Goal: Complete application form

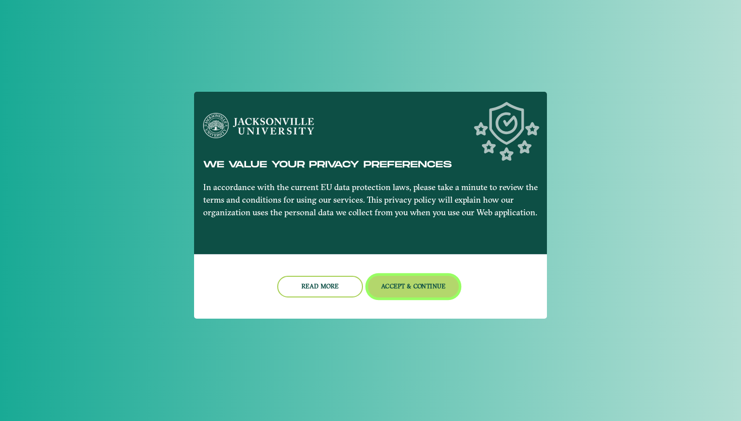
click at [411, 290] on button "Accept & Continue" at bounding box center [413, 287] width 91 height 22
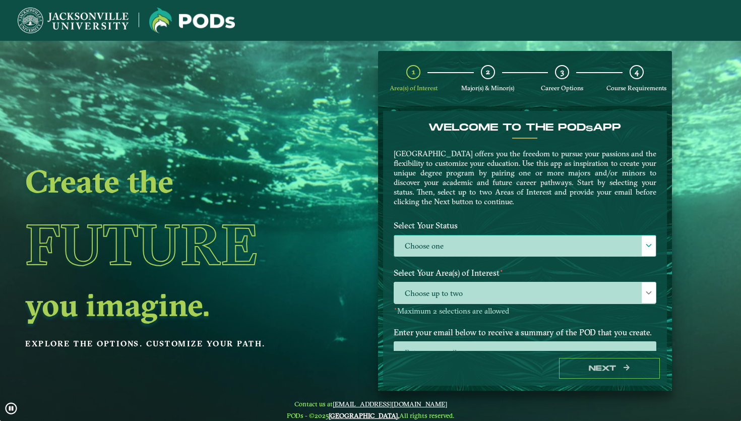
click at [466, 251] on label "Choose one" at bounding box center [525, 246] width 262 height 22
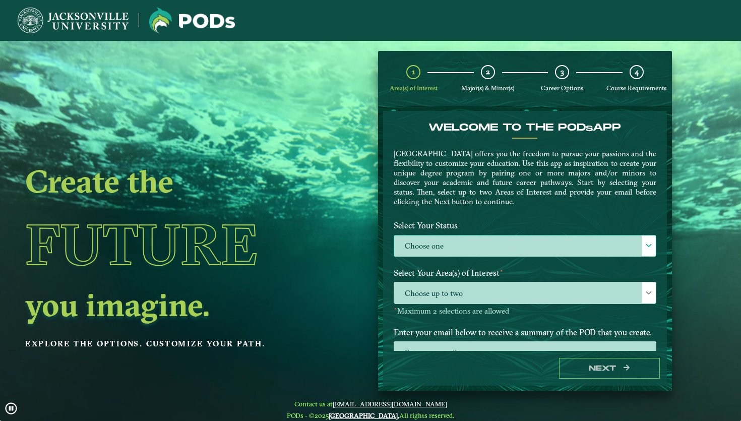
scroll to position [6, 41]
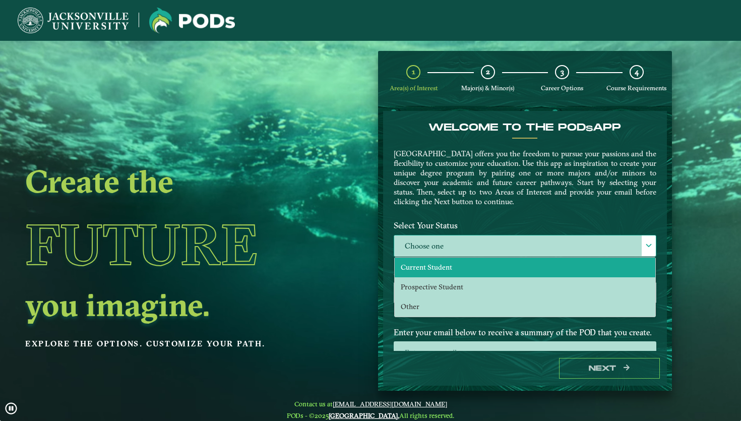
click at [462, 263] on li "Current Student" at bounding box center [525, 268] width 261 height 20
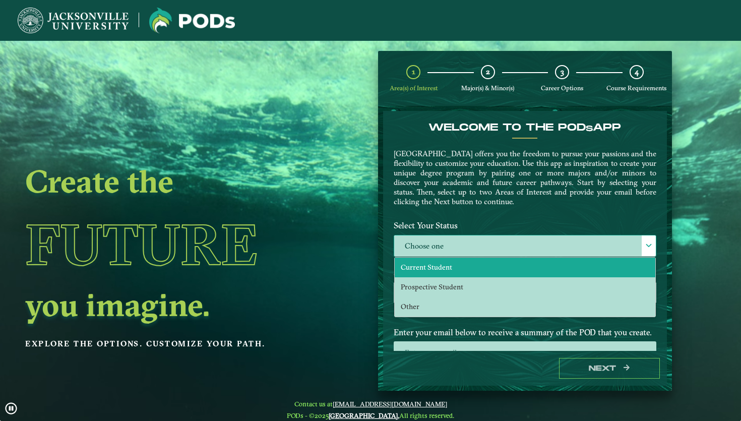
select select "[object Object]"
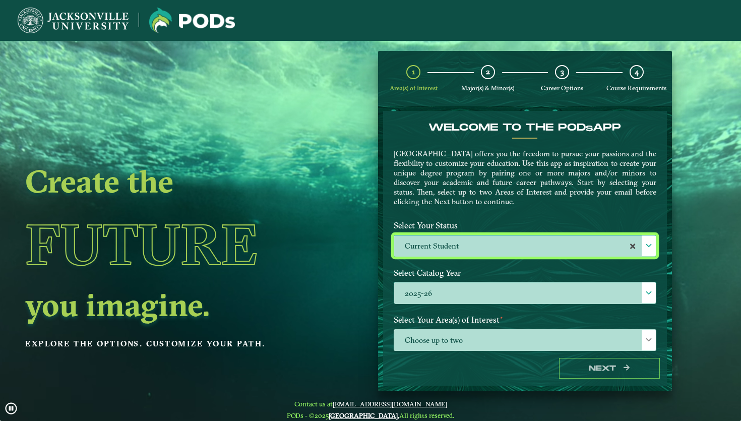
click at [477, 295] on label "2025-26" at bounding box center [525, 293] width 262 height 22
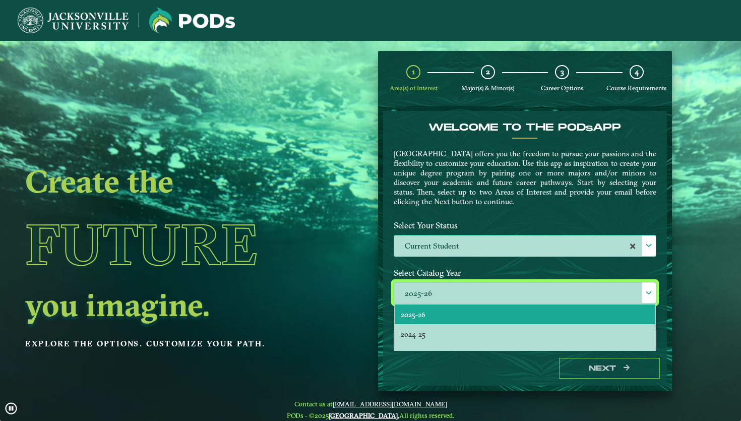
click at [476, 295] on label "2025-26" at bounding box center [525, 293] width 262 height 22
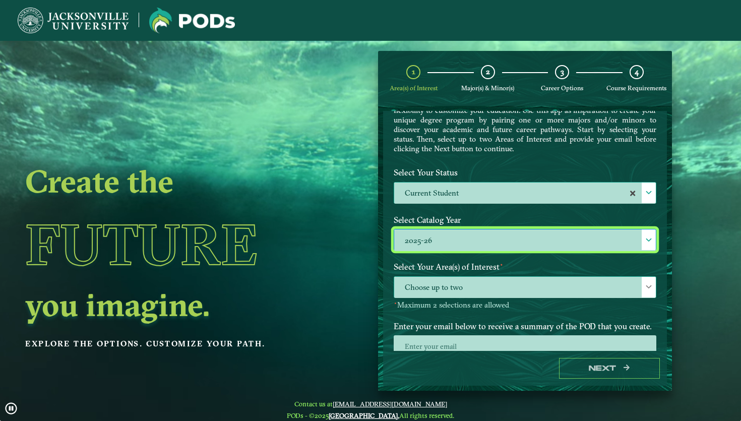
scroll to position [82, 0]
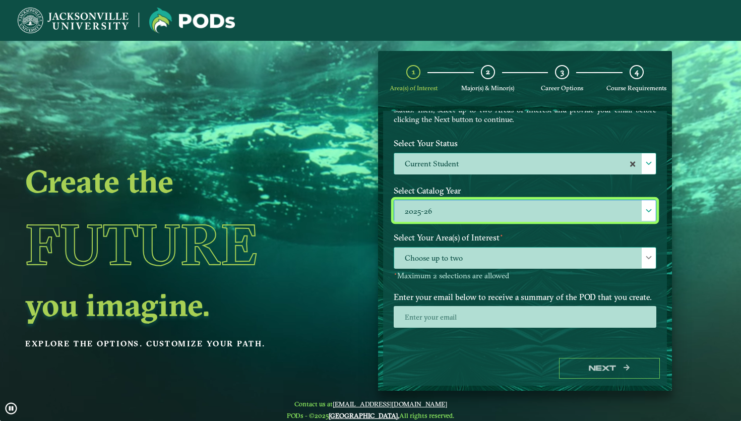
click at [525, 258] on span "Choose up to two" at bounding box center [525, 258] width 262 height 22
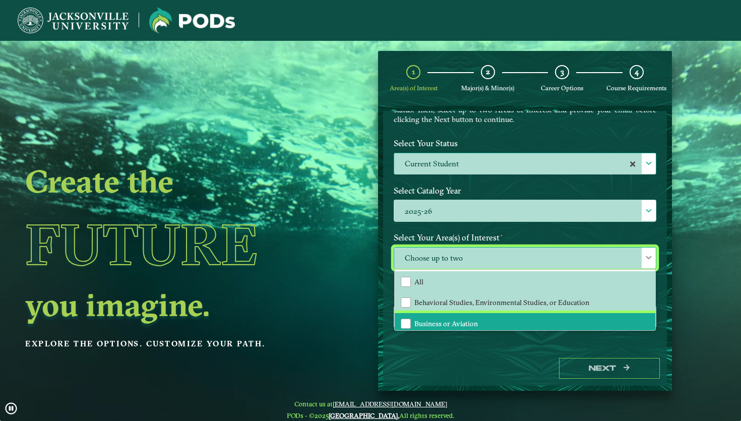
click at [480, 317] on li "Business or Aviation" at bounding box center [525, 323] width 261 height 21
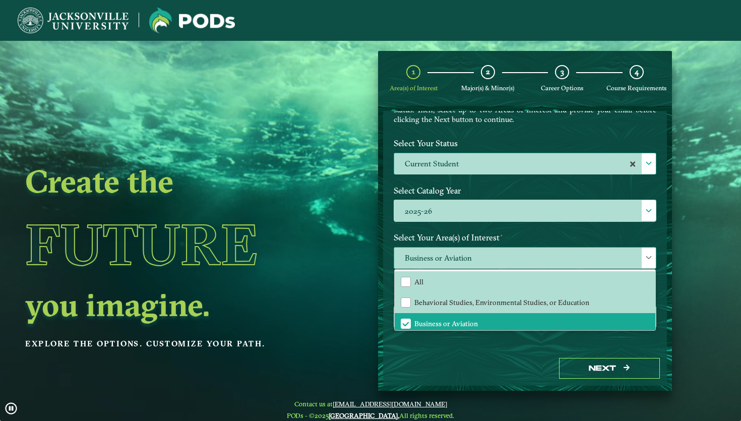
click at [530, 261] on span "Business or Aviation" at bounding box center [525, 258] width 262 height 22
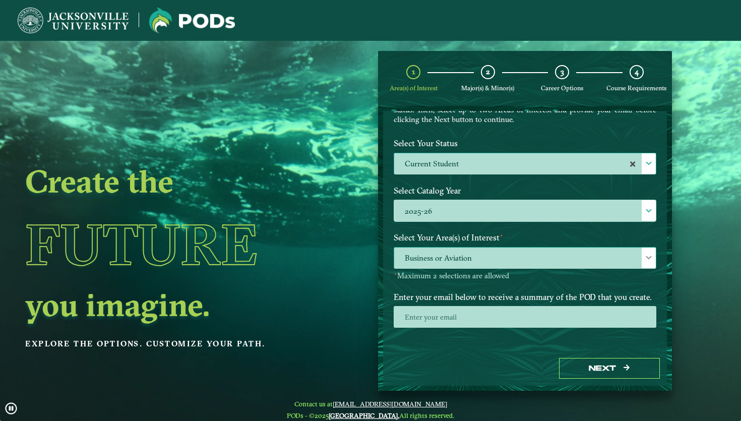
scroll to position [40, 0]
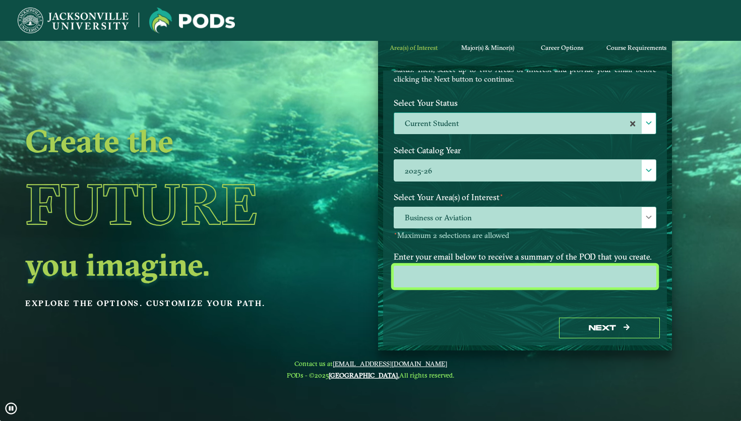
click at [543, 277] on input "email" at bounding box center [525, 277] width 263 height 22
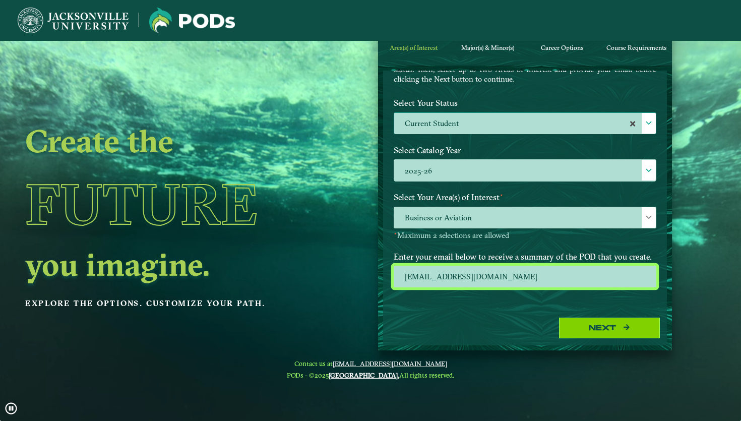
type input "[EMAIL_ADDRESS][DOMAIN_NAME]"
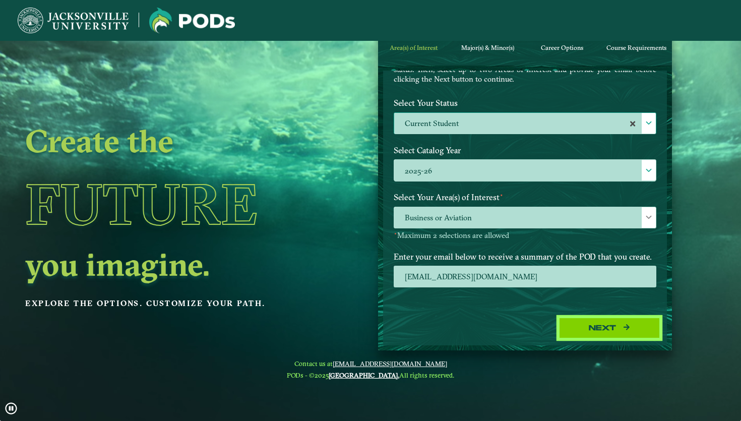
click at [647, 324] on button "Next" at bounding box center [609, 328] width 101 height 21
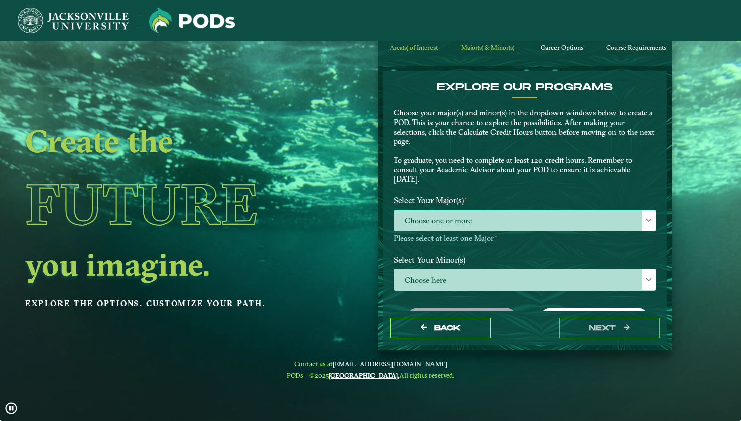
click at [542, 222] on span "Choose one or more" at bounding box center [525, 221] width 262 height 22
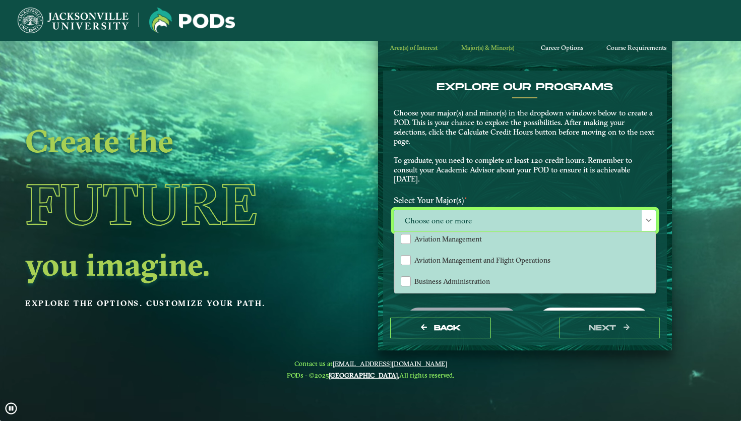
scroll to position [22, 0]
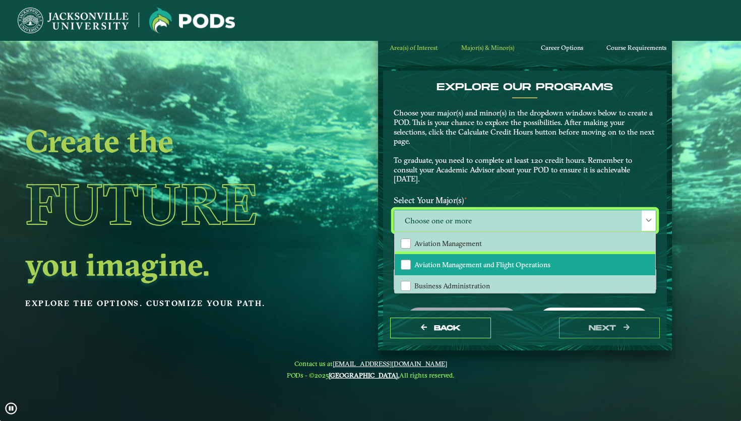
click at [507, 261] on span "Aviation Management and Flight Operations" at bounding box center [482, 264] width 136 height 9
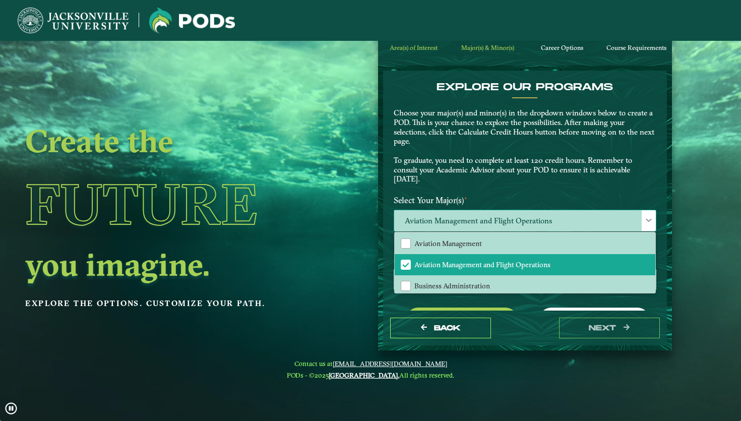
click at [642, 217] on div at bounding box center [649, 220] width 14 height 21
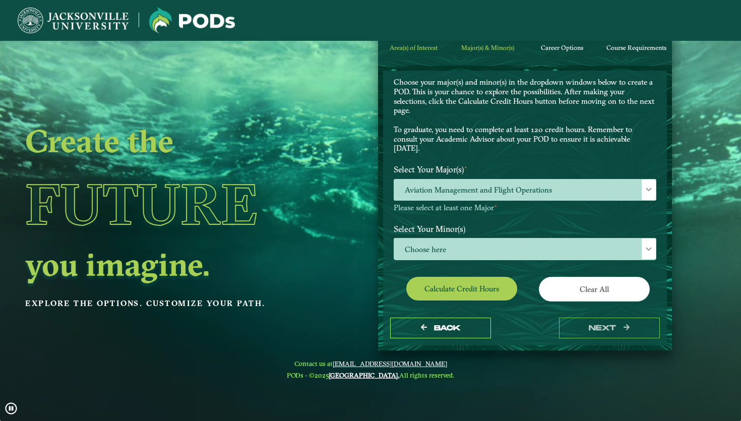
scroll to position [32, 0]
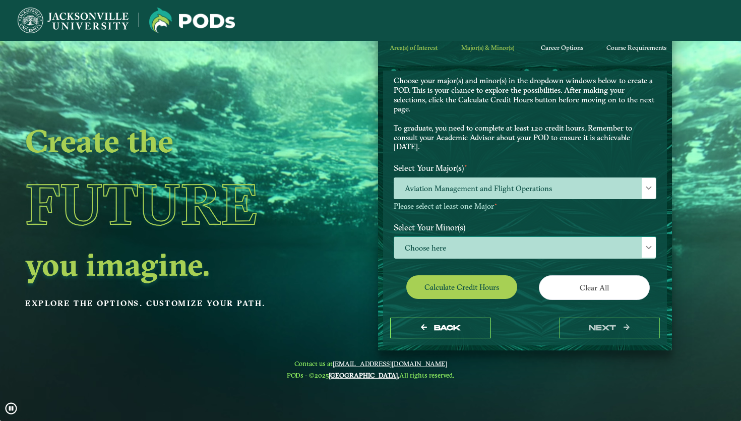
click at [527, 245] on span "Choose here" at bounding box center [525, 248] width 262 height 22
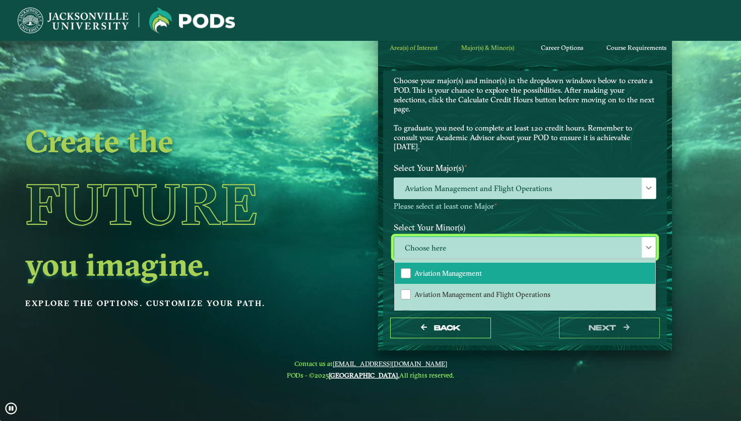
scroll to position [104, 0]
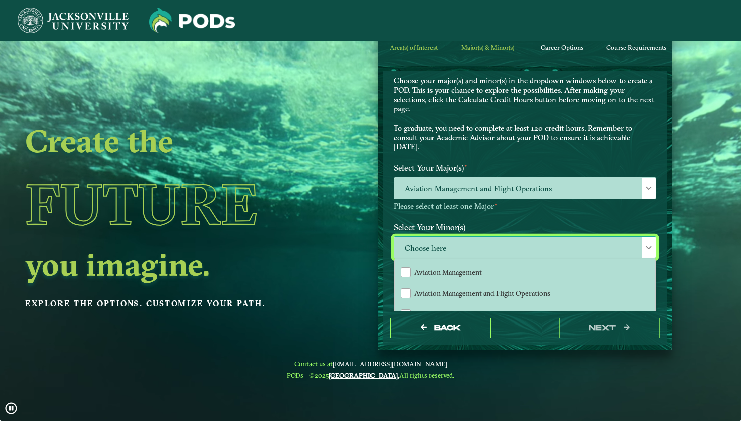
click at [625, 239] on span "Choose here" at bounding box center [525, 248] width 262 height 22
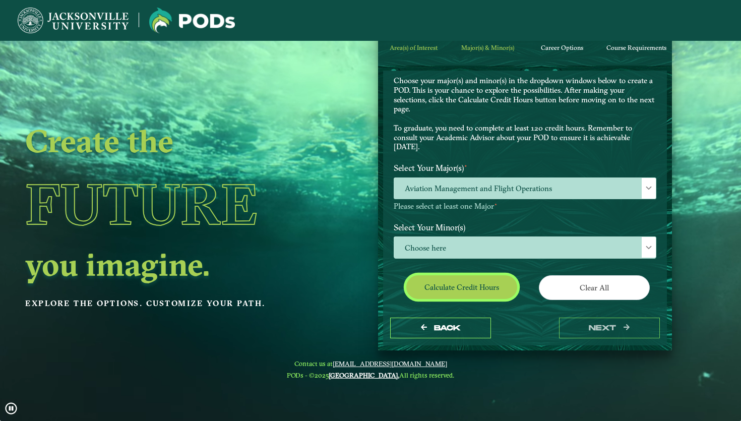
click at [481, 287] on button "Calculate credit hours" at bounding box center [461, 287] width 111 height 24
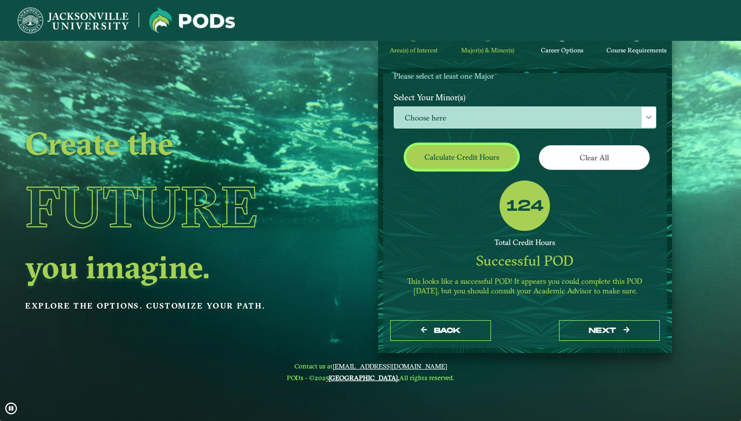
scroll to position [40, 0]
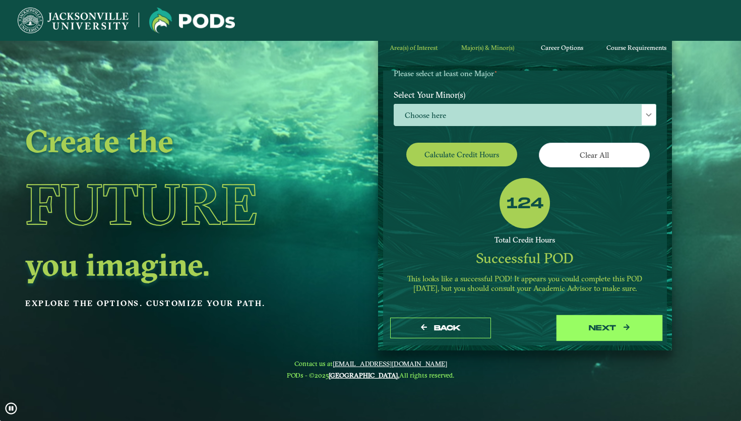
click at [612, 331] on button "next" at bounding box center [609, 328] width 101 height 21
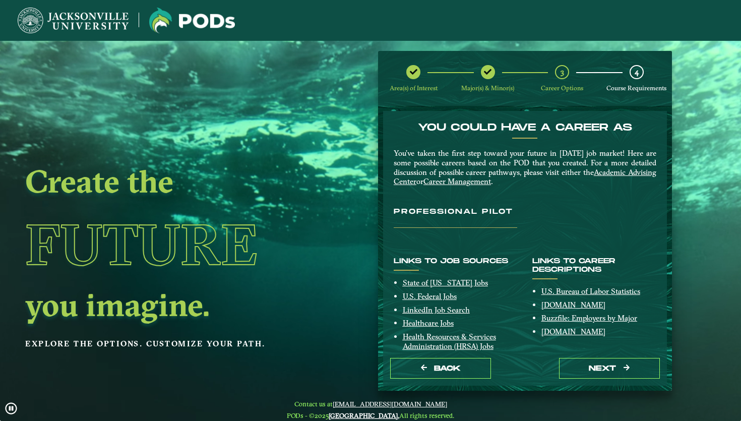
scroll to position [54, 0]
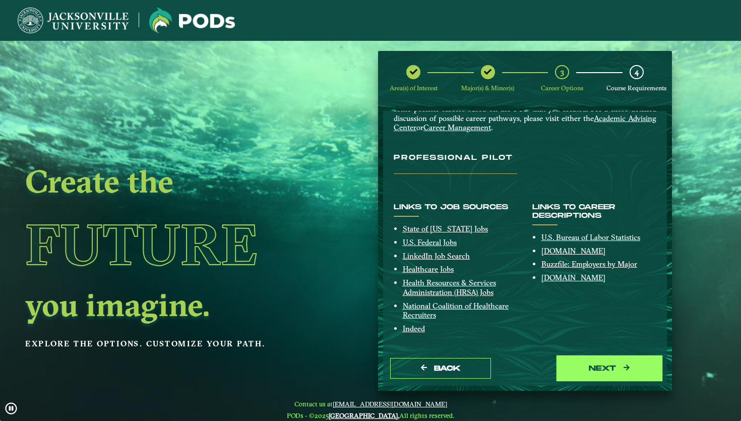
click at [601, 366] on button "next" at bounding box center [609, 368] width 101 height 21
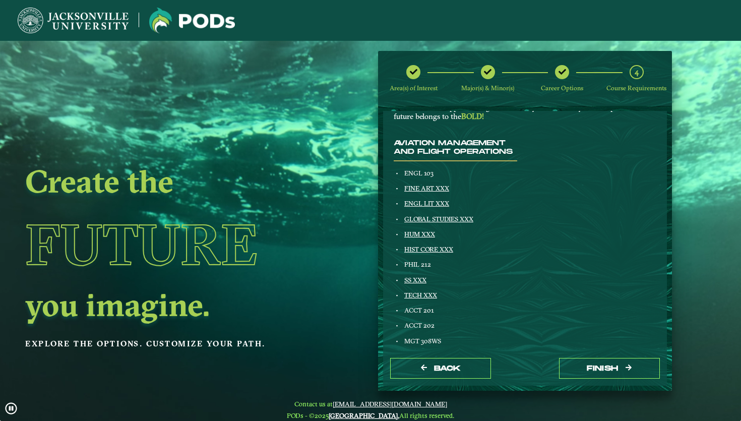
scroll to position [0, 0]
